Goal: Navigation & Orientation: Go to known website

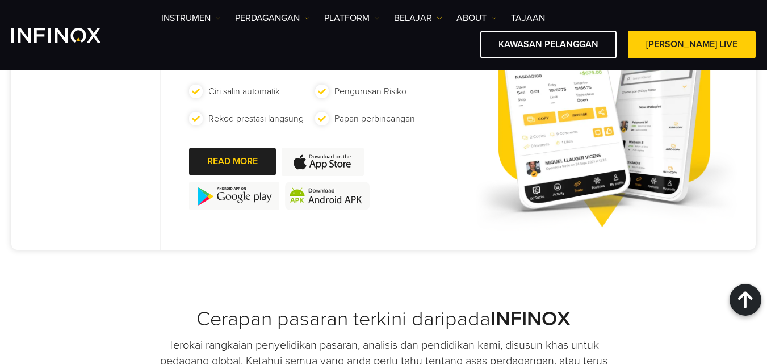
scroll to position [732, 0]
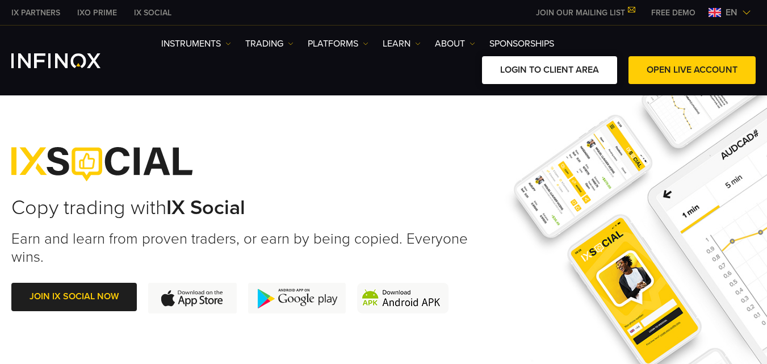
click at [542, 65] on link "LOGIN TO CLIENT AREA" at bounding box center [549, 70] width 135 height 28
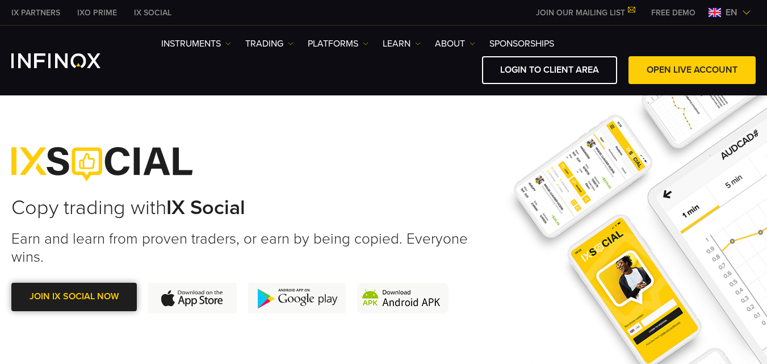
click at [43, 293] on link "JOIN IX SOCIAL NOW" at bounding box center [73, 297] width 125 height 28
